Goal: Task Accomplishment & Management: Use online tool/utility

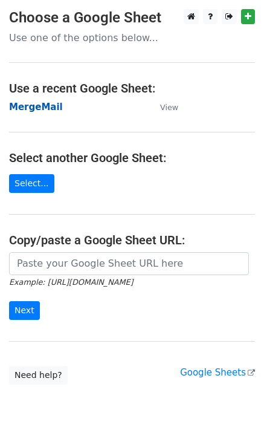
click at [41, 103] on strong "MergeMail" at bounding box center [36, 107] width 54 height 11
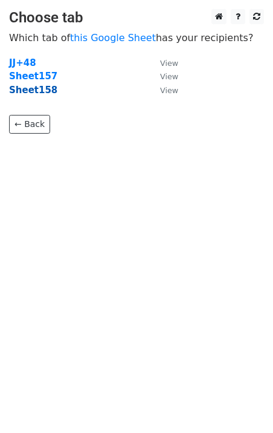
click at [43, 94] on strong "Sheet158" at bounding box center [33, 90] width 48 height 11
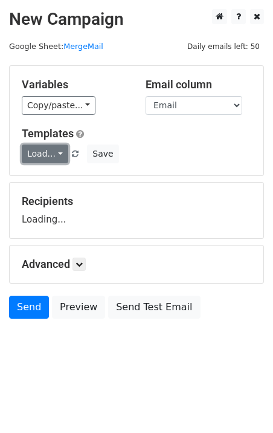
click at [39, 148] on link "Load..." at bounding box center [45, 154] width 47 height 19
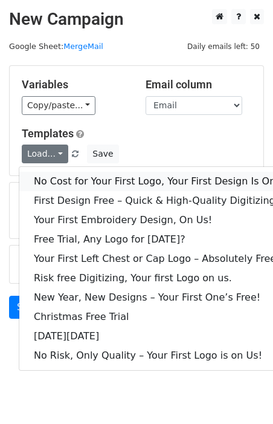
click at [65, 178] on link "No Cost for Your First Logo, Your First Design Is On Us!" at bounding box center [164, 181] width 290 height 19
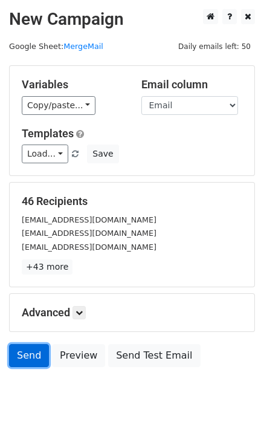
click at [30, 360] on link "Send" at bounding box center [29, 355] width 40 height 23
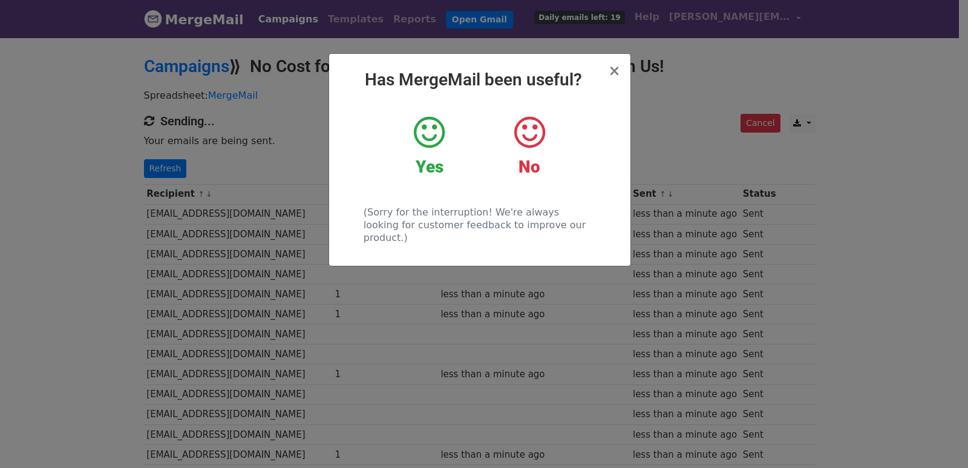
click at [177, 159] on div "× Has MergeMail been useful? Yes No (Sorry for the interruption! We're always l…" at bounding box center [484, 251] width 968 height 431
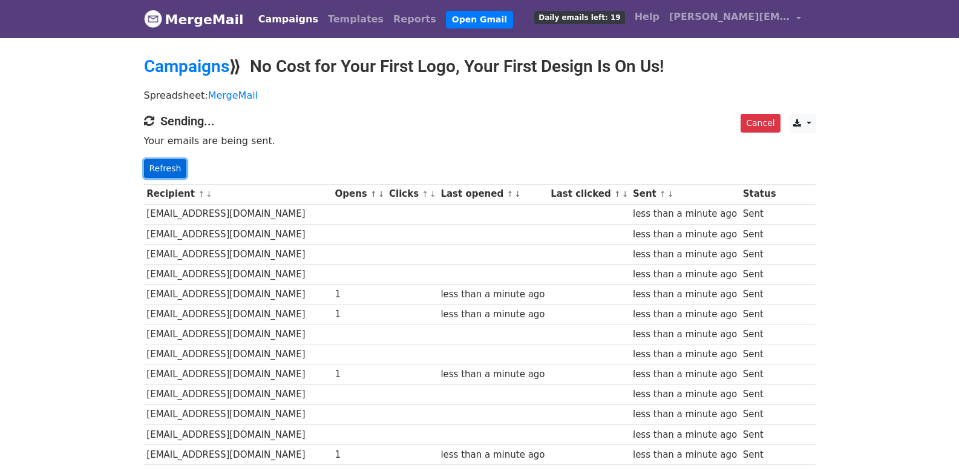
click at [174, 162] on link "Refresh" at bounding box center [165, 168] width 43 height 19
